Goal: Contribute content: Add original content to the website for others to see

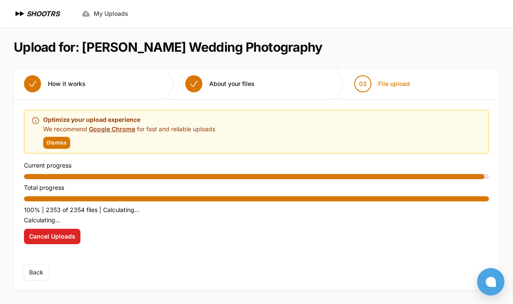
scroll to position [2, 0]
click at [62, 140] on span "Dismiss" at bounding box center [57, 142] width 20 height 7
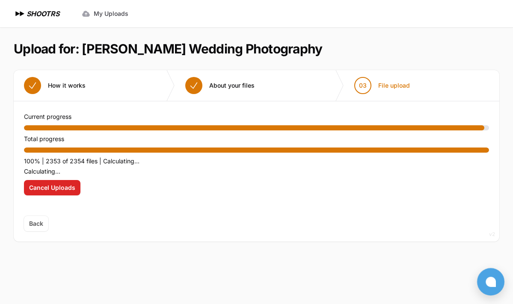
scroll to position [0, 0]
click at [108, 156] on p "100% | 2353 of 2354 files | Calculating..." at bounding box center [256, 161] width 465 height 10
click at [115, 170] on p "Calculating..." at bounding box center [256, 171] width 465 height 10
click at [179, 125] on div at bounding box center [254, 127] width 460 height 5
click at [223, 87] on span "About your files" at bounding box center [231, 85] width 45 height 9
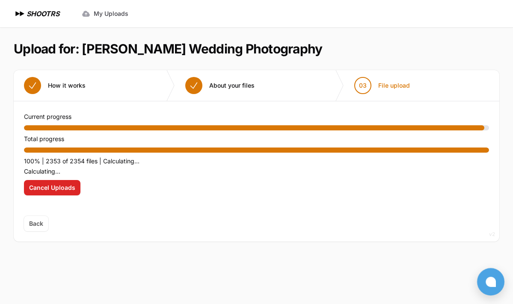
click at [68, 84] on span "How it works" at bounding box center [67, 85] width 38 height 9
click at [43, 222] on span "Back" at bounding box center [36, 223] width 24 height 15
click at [33, 224] on span "Back" at bounding box center [36, 223] width 24 height 15
click at [220, 96] on ol "01 How it works 02" at bounding box center [256, 85] width 485 height 31
drag, startPoint x: 219, startPoint y: 96, endPoint x: 211, endPoint y: 96, distance: 7.3
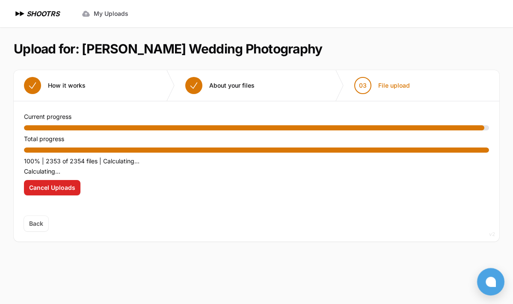
click at [212, 96] on button "02 About your files" at bounding box center [220, 85] width 90 height 31
click at [210, 96] on button "02 About your files" at bounding box center [220, 85] width 90 height 31
drag, startPoint x: 136, startPoint y: 127, endPoint x: 45, endPoint y: 127, distance: 90.7
click at [47, 127] on div "Current progress" at bounding box center [256, 121] width 465 height 19
drag, startPoint x: 45, startPoint y: 127, endPoint x: 48, endPoint y: 75, distance: 52.3
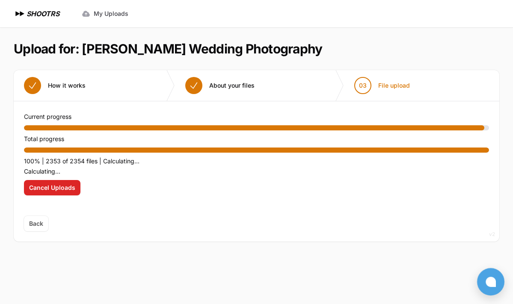
click at [45, 112] on div "Current progress" at bounding box center [256, 121] width 465 height 19
click at [62, 58] on section "Upload for: [PERSON_NAME] Wedding Photography 01 How it works" at bounding box center [256, 141] width 485 height 228
click at [104, 15] on span "My Uploads" at bounding box center [111, 13] width 35 height 9
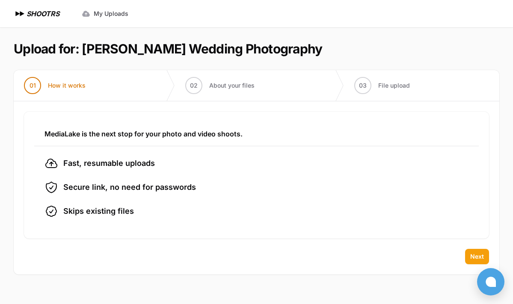
click at [476, 255] on span "Next" at bounding box center [477, 256] width 14 height 9
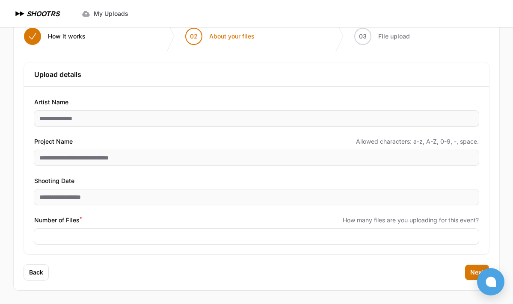
scroll to position [49, 0]
click at [473, 272] on span "Next" at bounding box center [477, 272] width 14 height 9
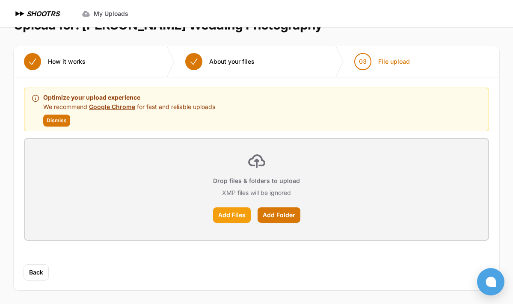
click at [231, 215] on label "Add Files" at bounding box center [232, 214] width 38 height 15
click at [0, 0] on input "Add Files" at bounding box center [0, 0] width 0 height 0
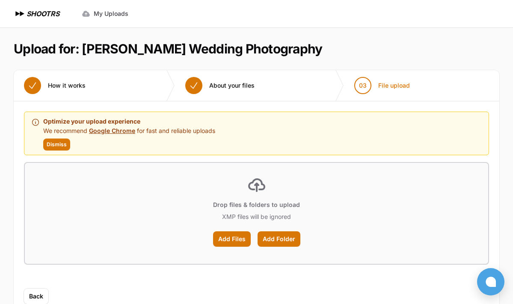
scroll to position [0, 0]
click at [106, 13] on span "My Uploads" at bounding box center [111, 13] width 35 height 9
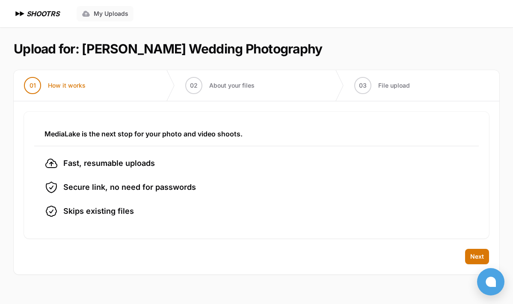
click at [118, 13] on span "My Uploads" at bounding box center [111, 13] width 35 height 9
